Goal: Book appointment/travel/reservation

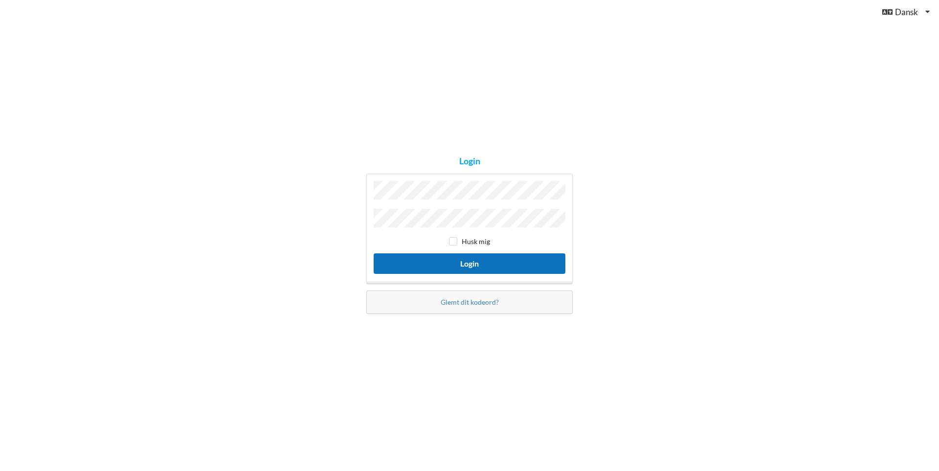
click at [448, 260] on button "Login" at bounding box center [470, 263] width 192 height 20
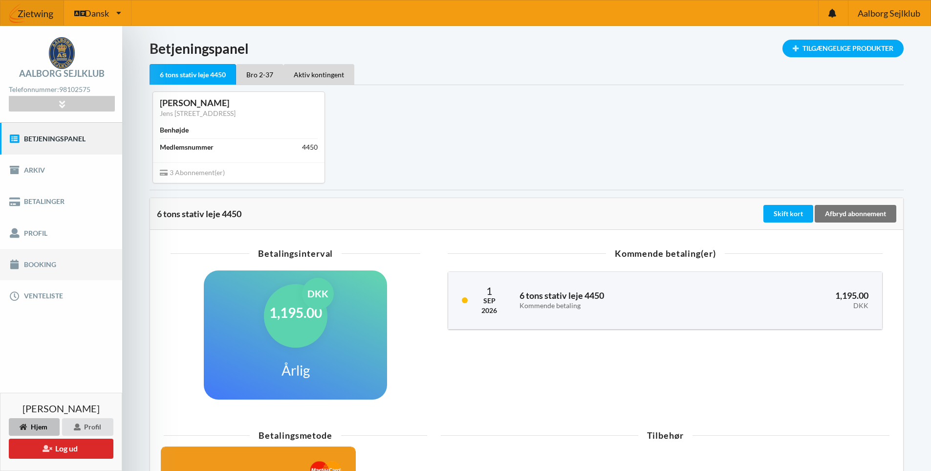
click at [36, 264] on link "Booking" at bounding box center [61, 264] width 122 height 31
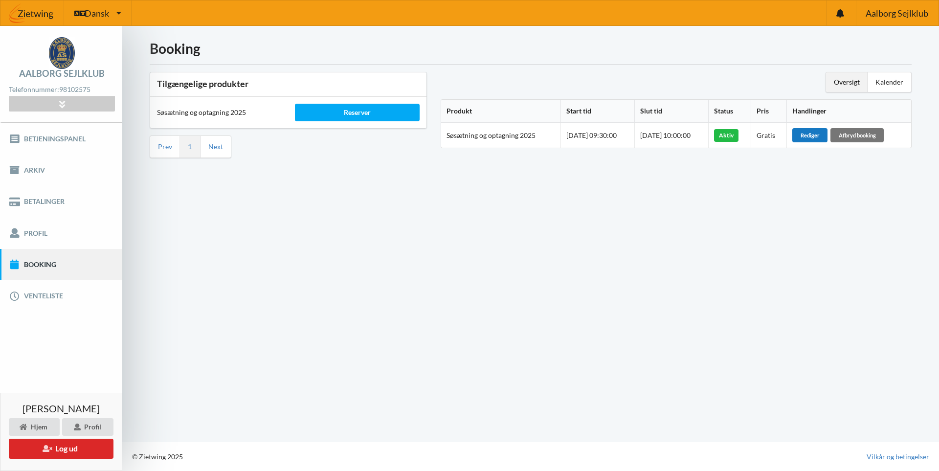
click at [816, 134] on div "Rediger" at bounding box center [809, 135] width 35 height 14
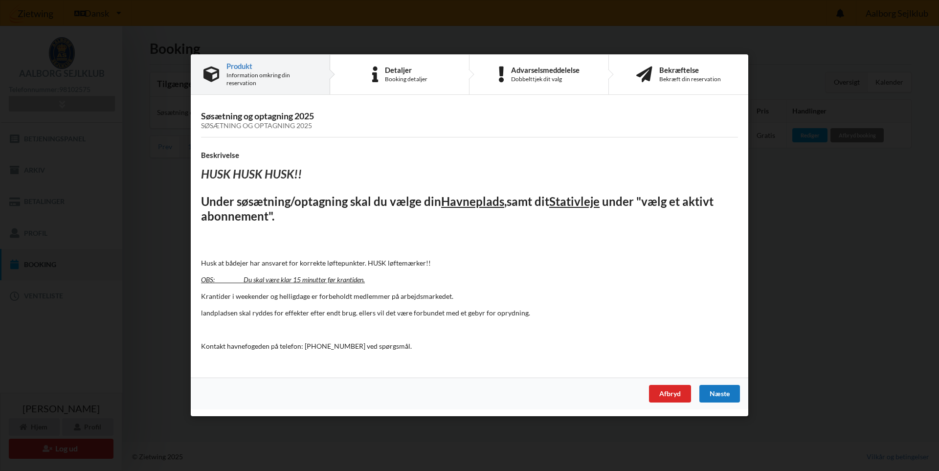
click at [715, 392] on div "Næste" at bounding box center [719, 394] width 41 height 18
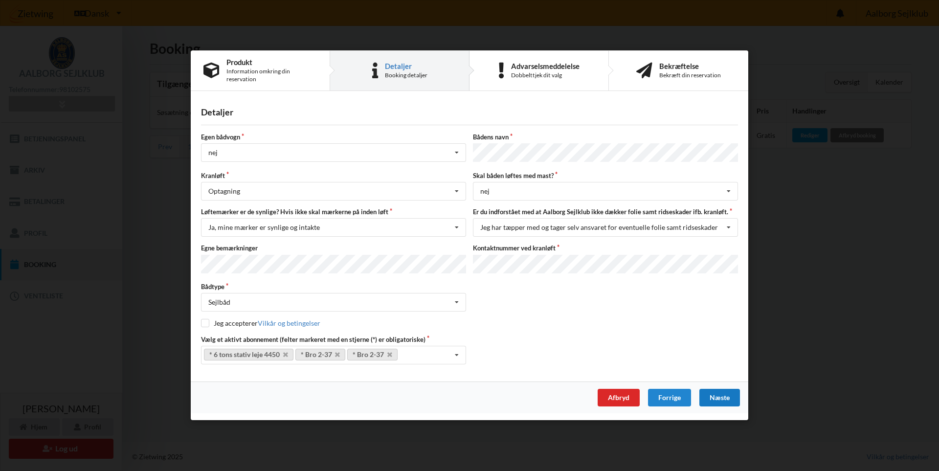
click at [715, 394] on div "Næste" at bounding box center [719, 398] width 41 height 18
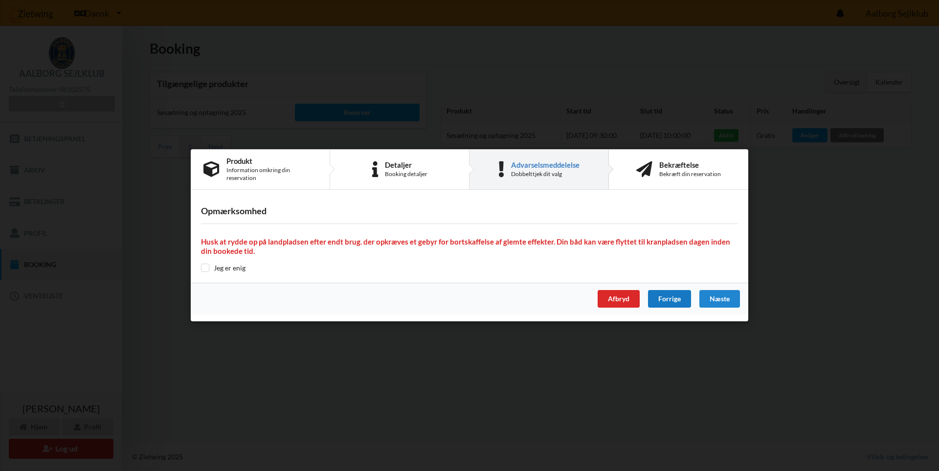
click at [666, 299] on div "Forrige" at bounding box center [669, 299] width 43 height 18
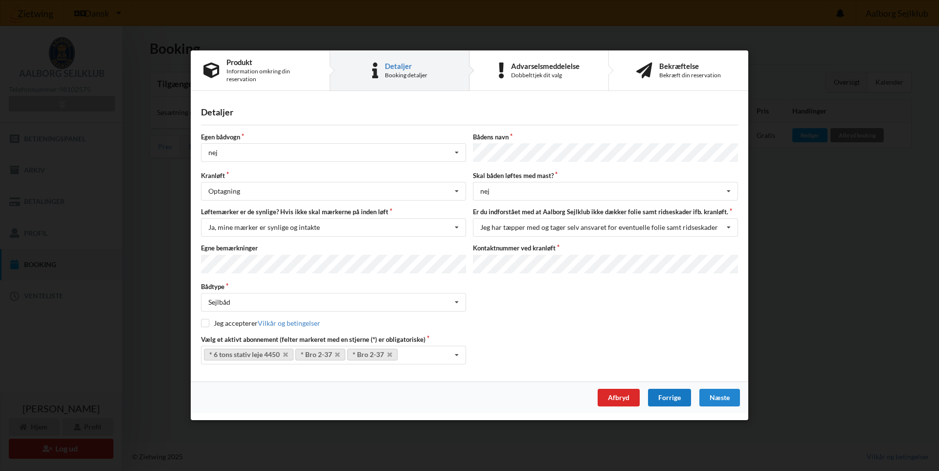
click at [666, 394] on div "Forrige" at bounding box center [669, 398] width 43 height 18
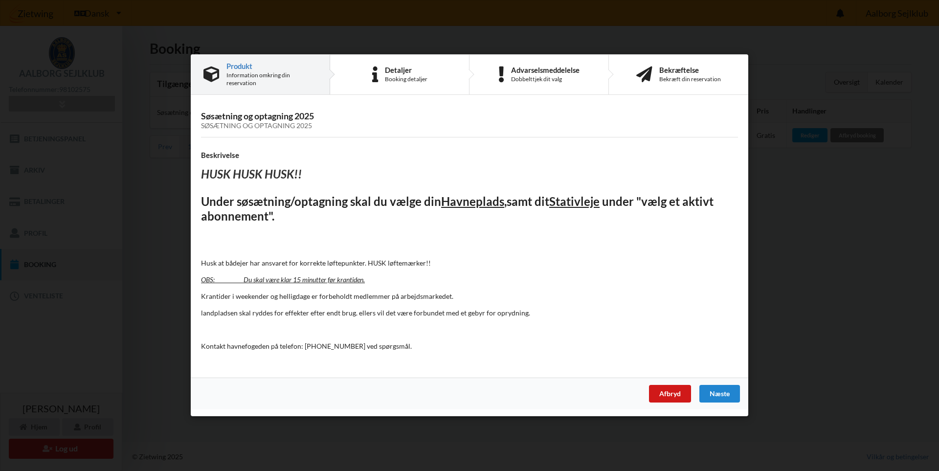
click at [668, 399] on div "Afbryd" at bounding box center [670, 394] width 42 height 18
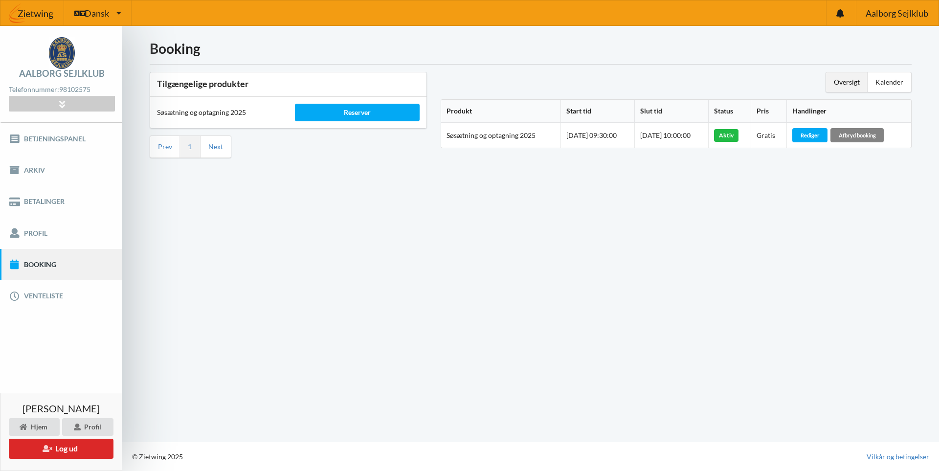
click at [869, 137] on div "Afbryd booking" at bounding box center [856, 135] width 53 height 14
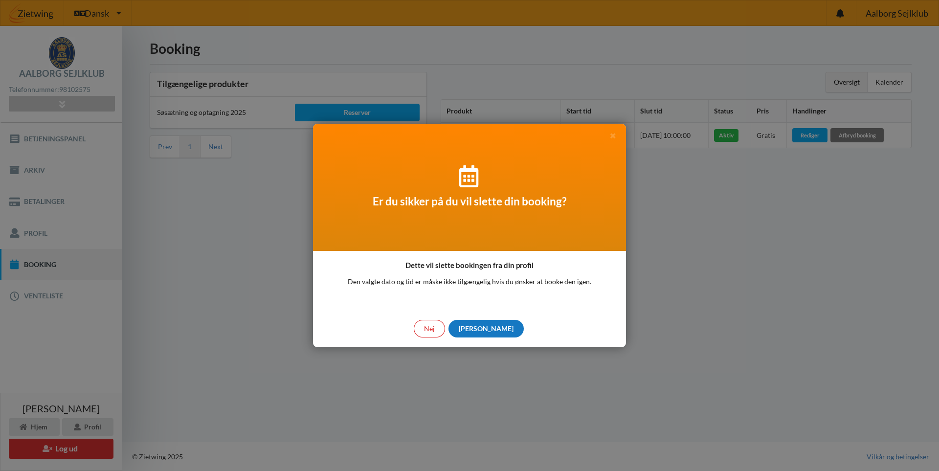
click at [484, 333] on div "[PERSON_NAME]" at bounding box center [485, 329] width 75 height 18
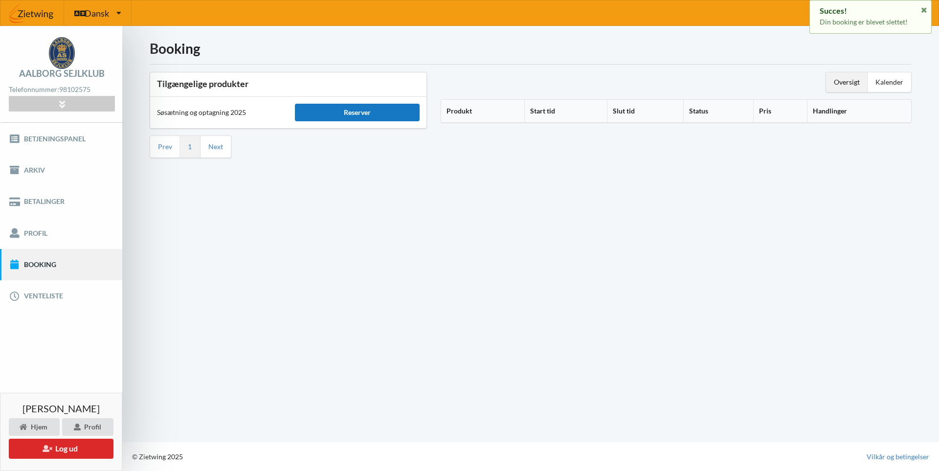
click at [357, 110] on div "Reserver" at bounding box center [357, 113] width 124 height 18
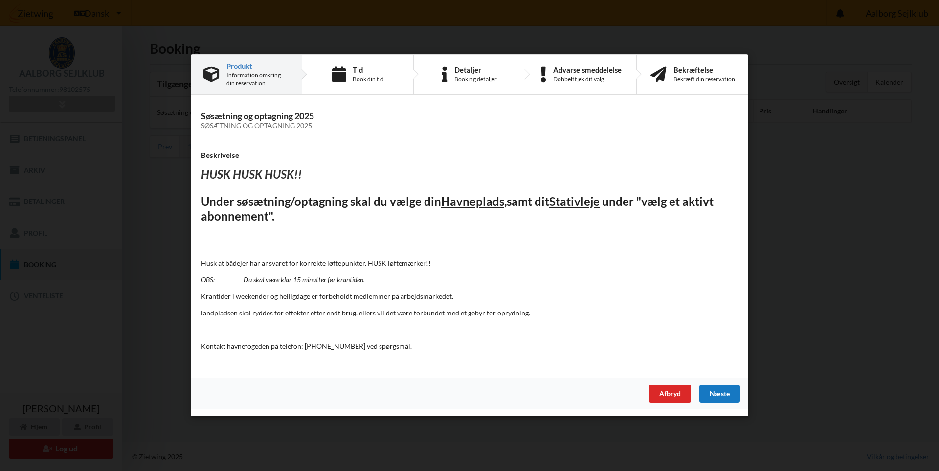
click at [722, 397] on div "Næste" at bounding box center [719, 394] width 41 height 18
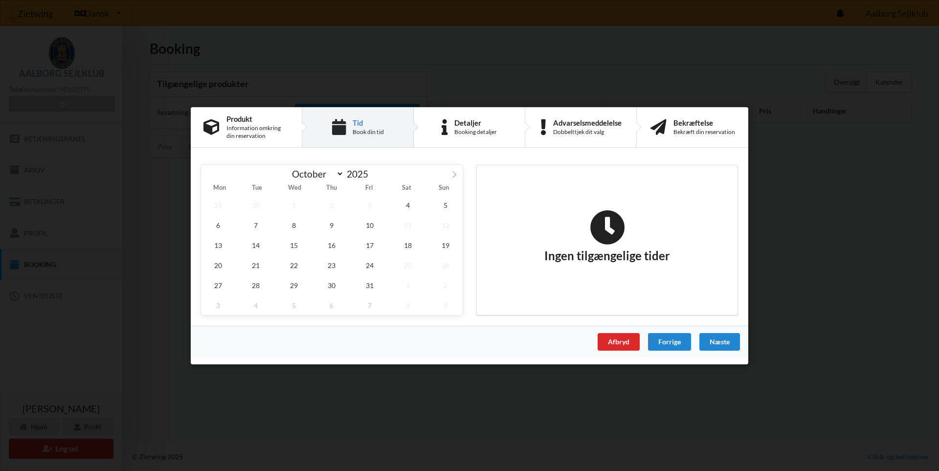
click at [456, 177] on icon at bounding box center [454, 174] width 7 height 7
click at [209, 170] on span at bounding box center [209, 172] width 17 height 17
click at [365, 295] on span "7" at bounding box center [370, 305] width 34 height 20
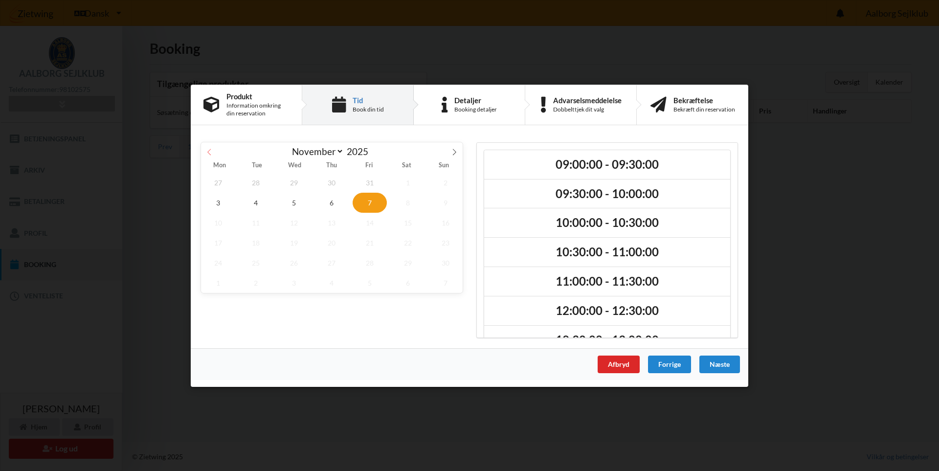
click at [211, 153] on icon at bounding box center [209, 151] width 7 height 7
select select "9"
click at [443, 222] on span "19" at bounding box center [445, 222] width 34 height 20
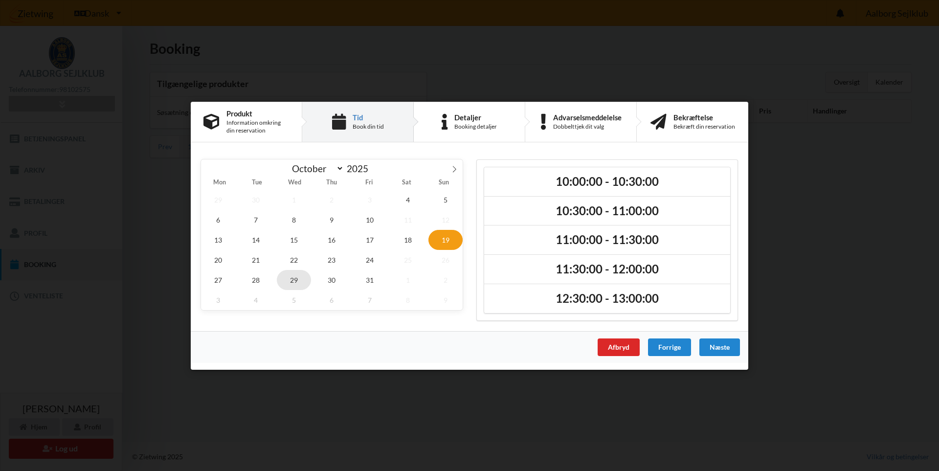
click at [300, 281] on span "29" at bounding box center [294, 279] width 34 height 20
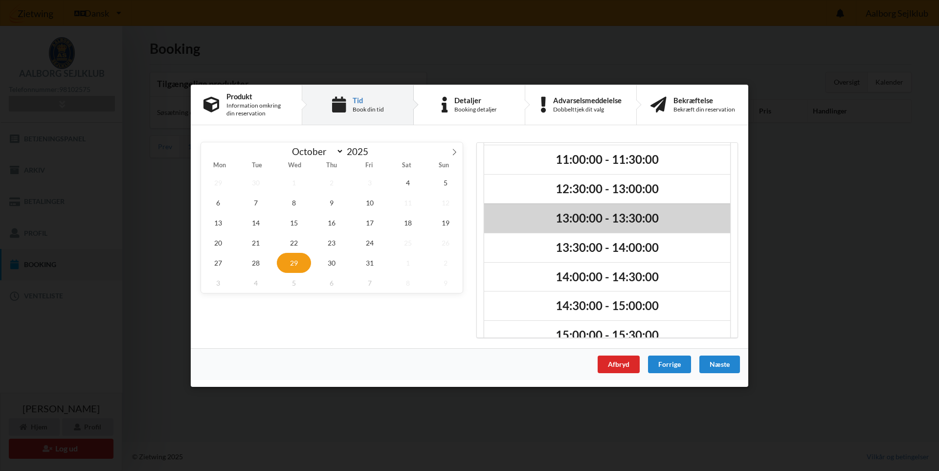
scroll to position [171, 0]
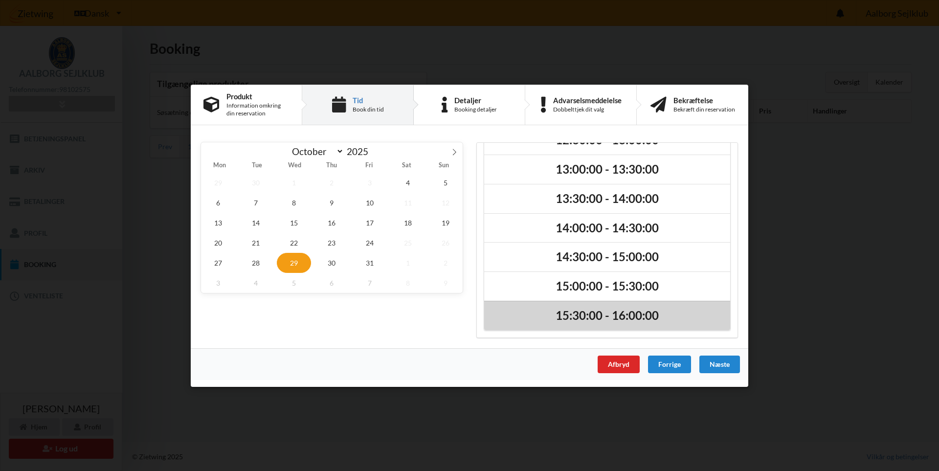
click at [583, 323] on h2 "15:30:00 - 16:00:00" at bounding box center [607, 315] width 232 height 15
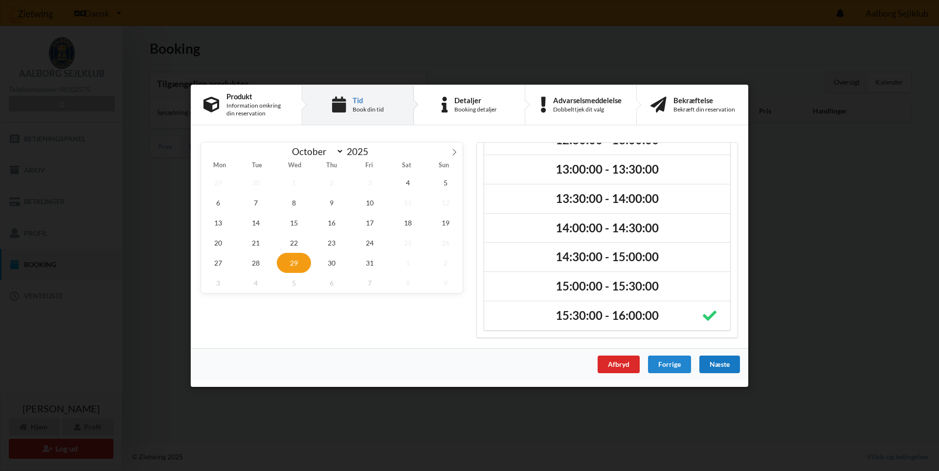
click at [718, 367] on div "Næste" at bounding box center [719, 364] width 41 height 18
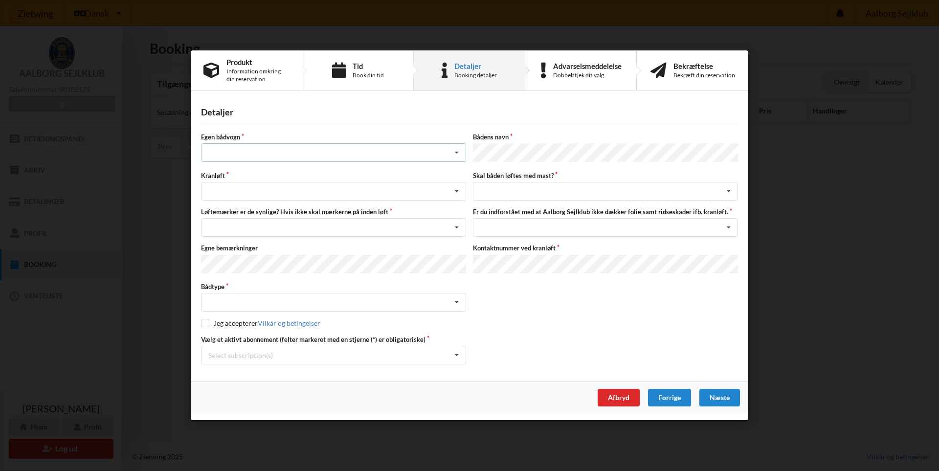
click at [425, 148] on div "Intet valg ja nej" at bounding box center [333, 153] width 265 height 19
click at [254, 201] on div "nej" at bounding box center [333, 207] width 264 height 18
click at [262, 189] on div "Søsætning Optagning" at bounding box center [333, 191] width 265 height 19
click at [262, 227] on div "Optagning" at bounding box center [333, 228] width 264 height 18
click at [262, 227] on div "Nej, jeg kontakter havnekontoret inden løft og får dem sat på Ja, mine mærker e…" at bounding box center [333, 228] width 265 height 19
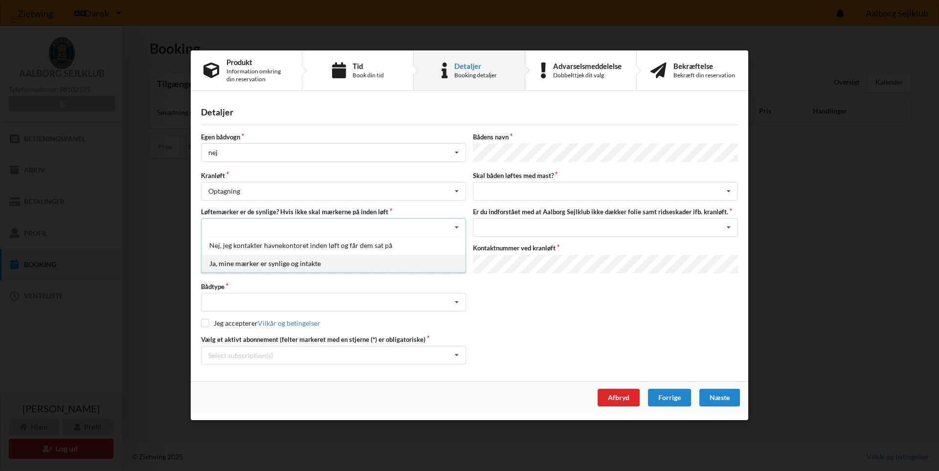
click at [264, 264] on div "Ja, mine mærker er synlige og intakte" at bounding box center [333, 264] width 264 height 18
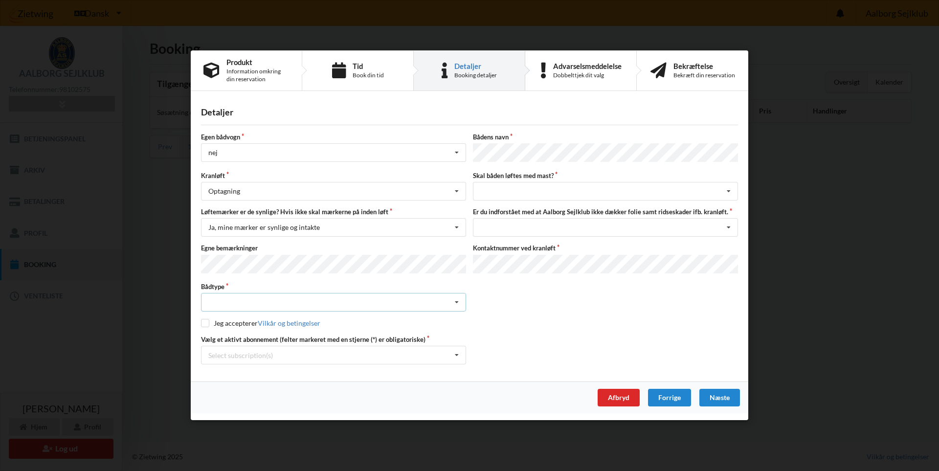
click at [258, 303] on div "Intet valgt Sejlbåd Motorbåd Motorsejler [PERSON_NAME]" at bounding box center [333, 302] width 265 height 19
click at [251, 340] on div "Sejlbåd" at bounding box center [333, 339] width 264 height 18
click at [248, 320] on label "Jeg accepterer Vilkår og betingelser" at bounding box center [260, 323] width 119 height 8
click at [217, 319] on label "Jeg accepterer Vilkår og betingelser" at bounding box center [260, 323] width 119 height 8
click at [204, 321] on input "checkbox" at bounding box center [205, 323] width 8 height 8
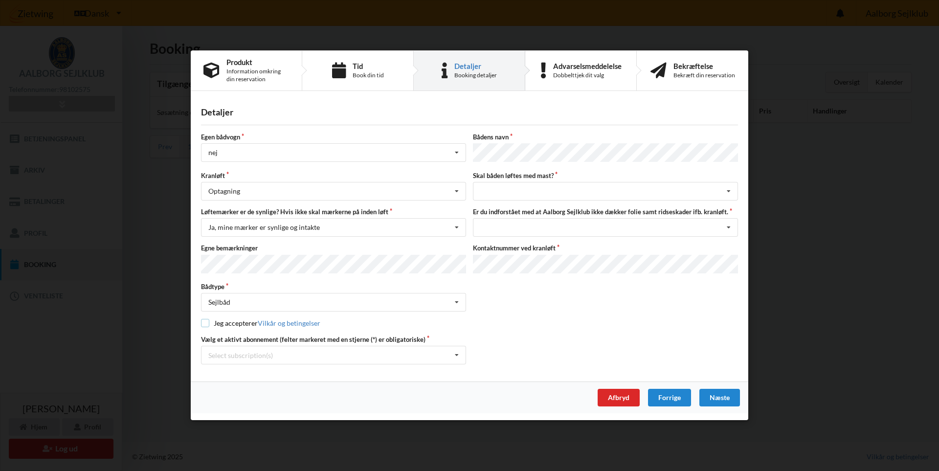
checkbox input "true"
click at [267, 351] on div "Select subscription(s)" at bounding box center [240, 355] width 65 height 8
click at [264, 373] on div "* 6 tons stativ leje 4450" at bounding box center [333, 373] width 264 height 18
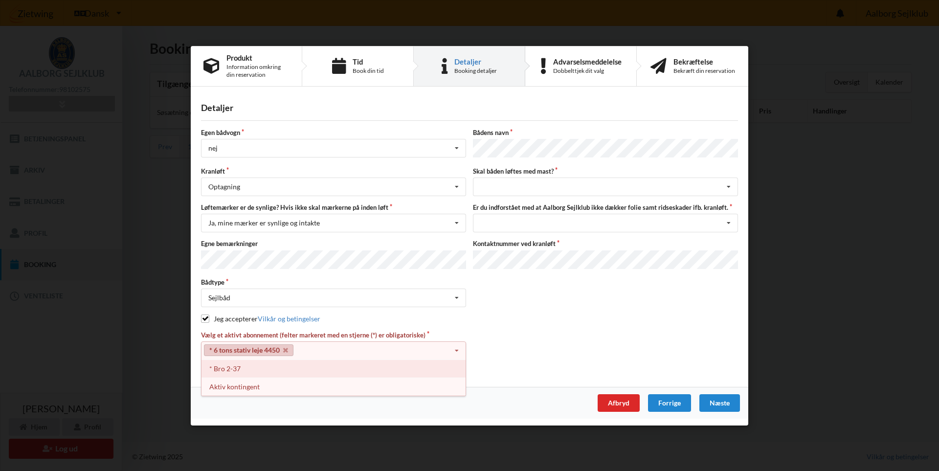
click at [268, 363] on div "* Bro 2-37" at bounding box center [333, 368] width 264 height 18
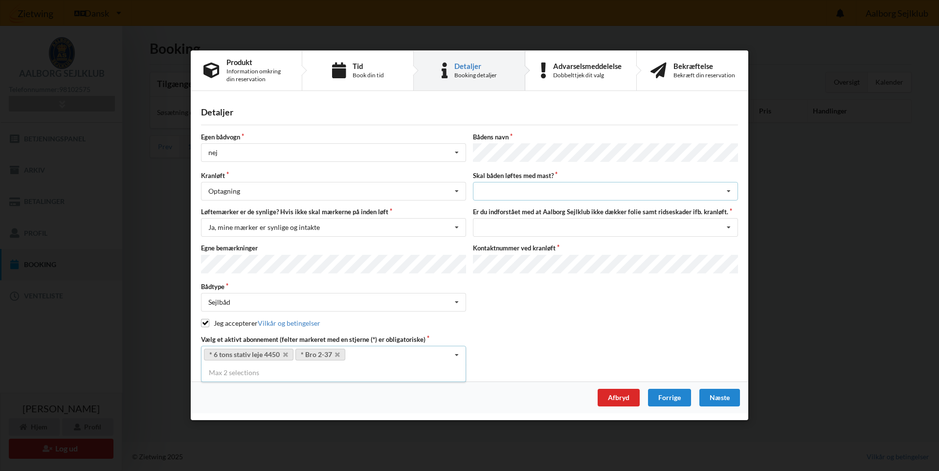
click at [549, 194] on div "intet valg ja nej" at bounding box center [605, 191] width 265 height 19
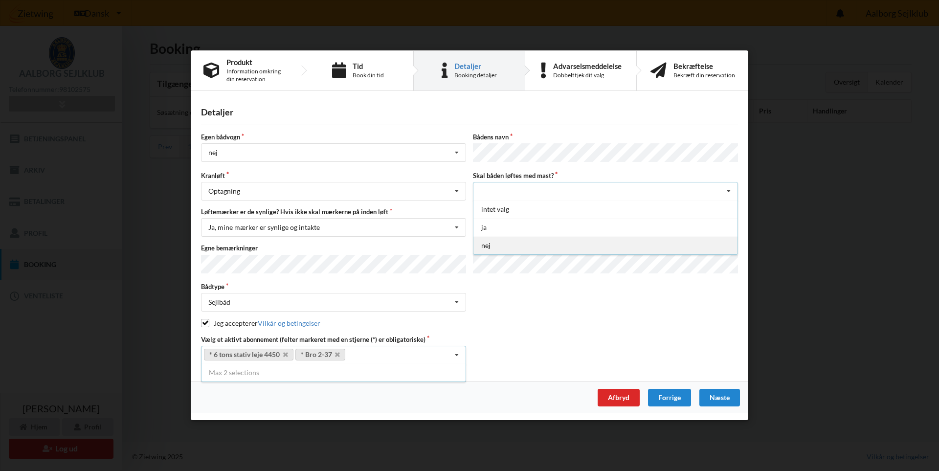
click at [518, 242] on div "nej" at bounding box center [605, 246] width 264 height 18
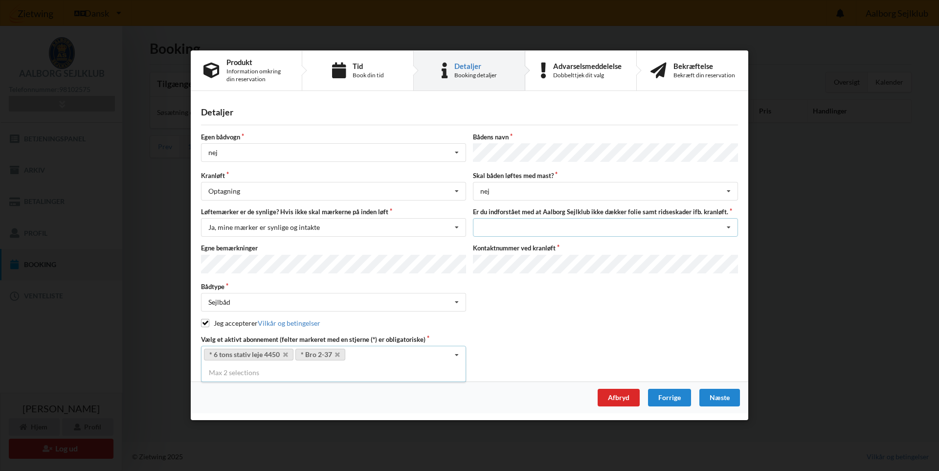
click at [526, 228] on div "Jeg har tæpper med og tager selv ansvaret for eventuelle folie samt ridseskader…" at bounding box center [605, 228] width 265 height 19
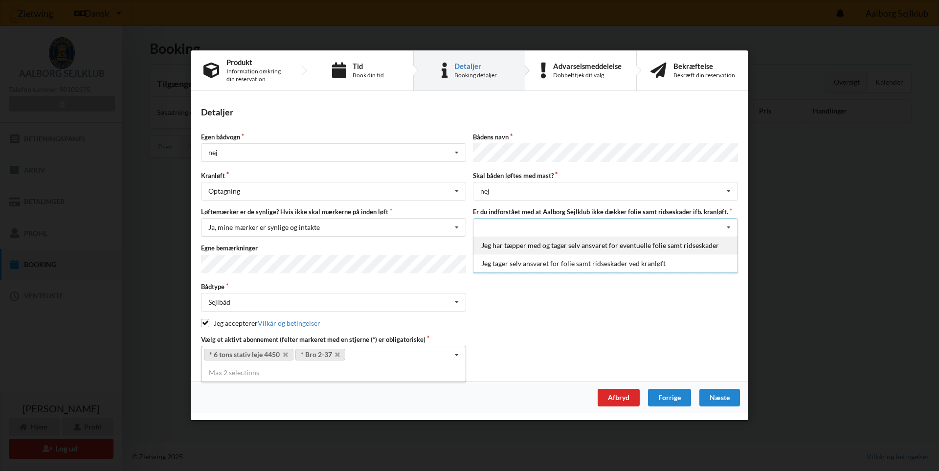
click at [527, 245] on div "Jeg har tæpper med og tager selv ansvaret for eventuelle folie samt ridseskader" at bounding box center [605, 246] width 264 height 18
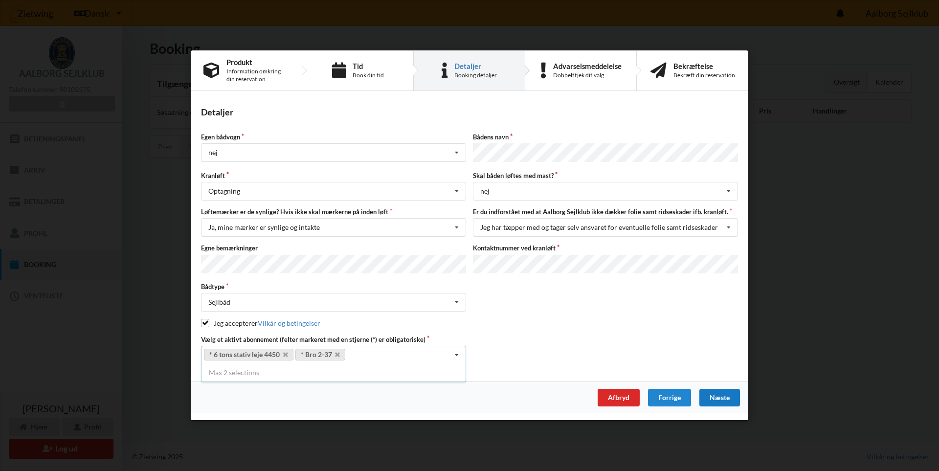
click at [729, 396] on div "Næste" at bounding box center [719, 398] width 41 height 18
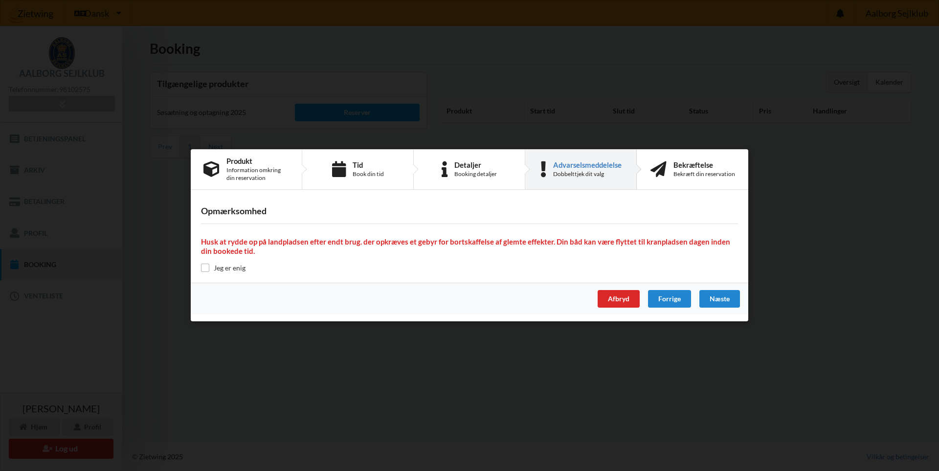
click at [222, 268] on label "Jeg er enig" at bounding box center [223, 268] width 44 height 8
click at [209, 268] on input "checkbox" at bounding box center [205, 268] width 8 height 8
checkbox input "true"
click at [728, 297] on div "Næste" at bounding box center [719, 299] width 41 height 18
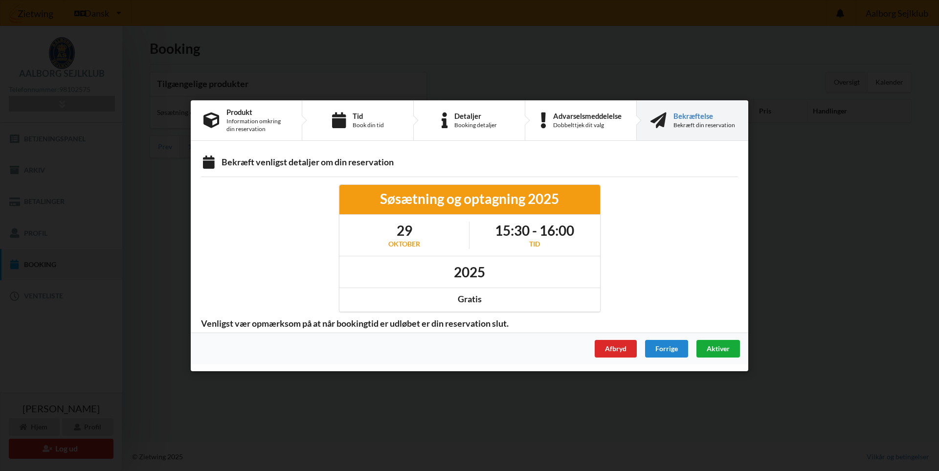
click at [718, 347] on span "Aktiver" at bounding box center [718, 348] width 23 height 8
